Goal: Task Accomplishment & Management: Manage account settings

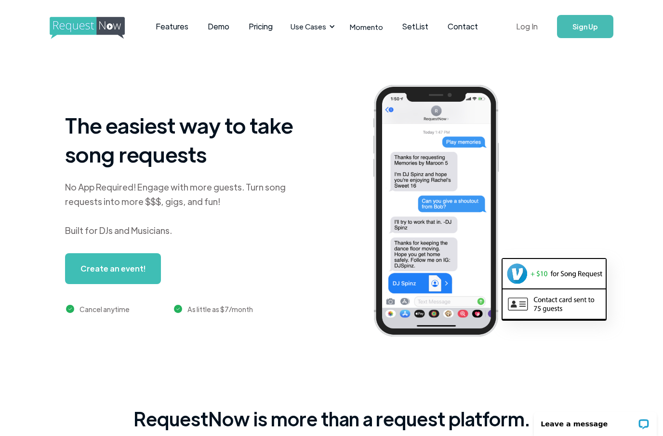
click at [534, 21] on link "Log In" at bounding box center [527, 27] width 41 height 34
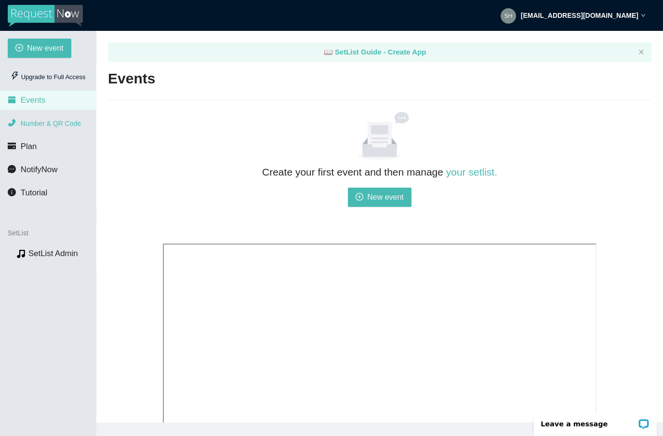
click at [66, 124] on span "Number & QR Code" at bounding box center [51, 124] width 60 height 8
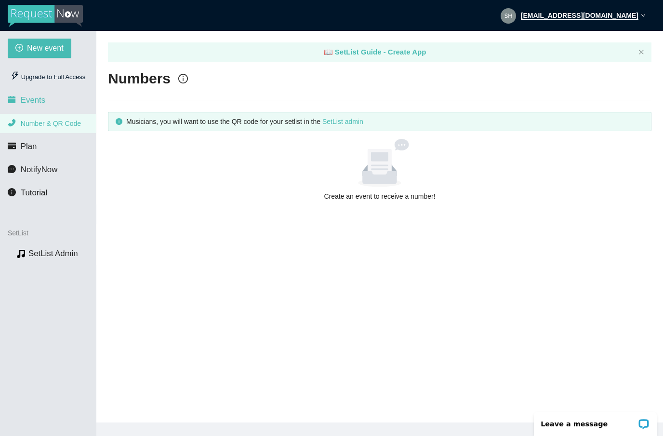
click at [50, 100] on li "Events" at bounding box center [48, 100] width 96 height 19
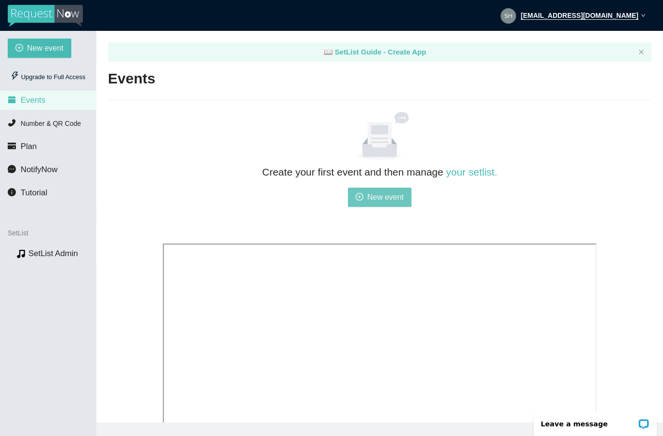
click at [374, 198] on span "New event" at bounding box center [385, 197] width 37 height 12
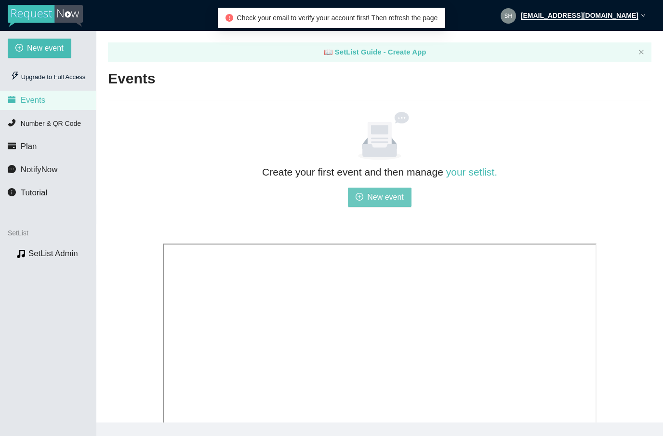
click at [382, 202] on span "New event" at bounding box center [385, 197] width 37 height 12
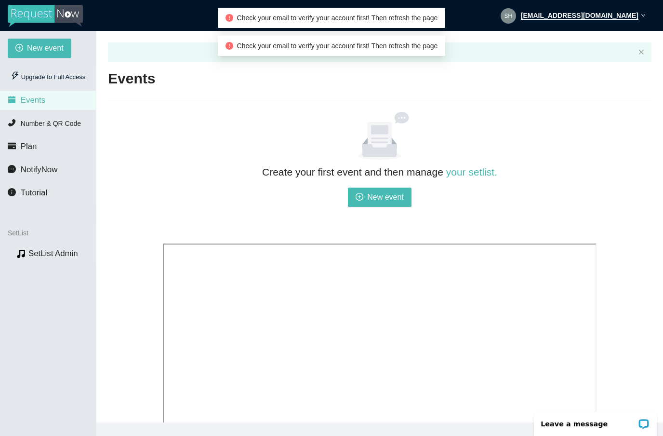
click at [634, 18] on strong "[EMAIL_ADDRESS][DOMAIN_NAME]" at bounding box center [580, 16] width 118 height 8
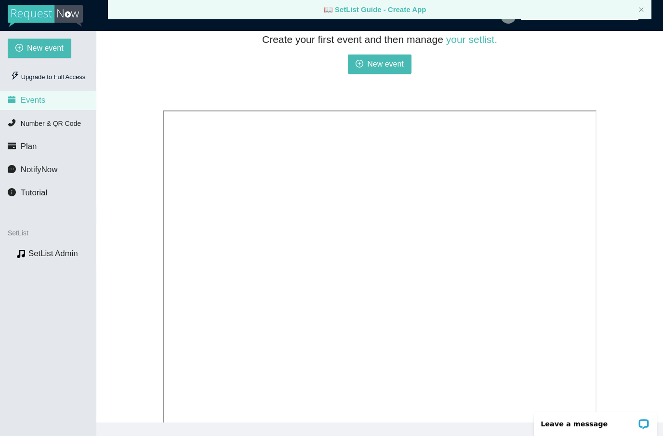
scroll to position [132, 0]
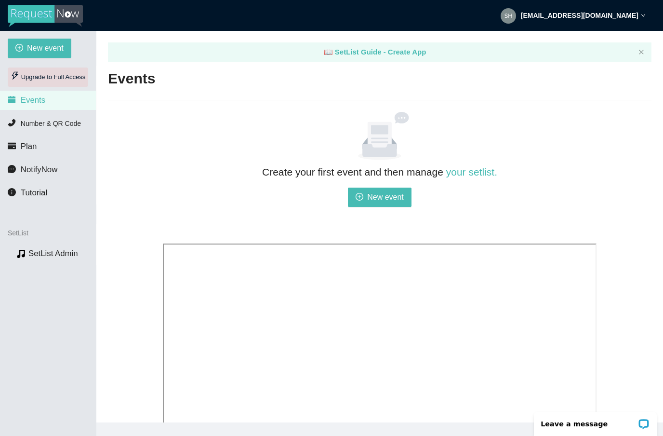
click at [30, 75] on div "Upgrade to Full Access" at bounding box center [48, 76] width 81 height 19
